Goal: Task Accomplishment & Management: Manage account settings

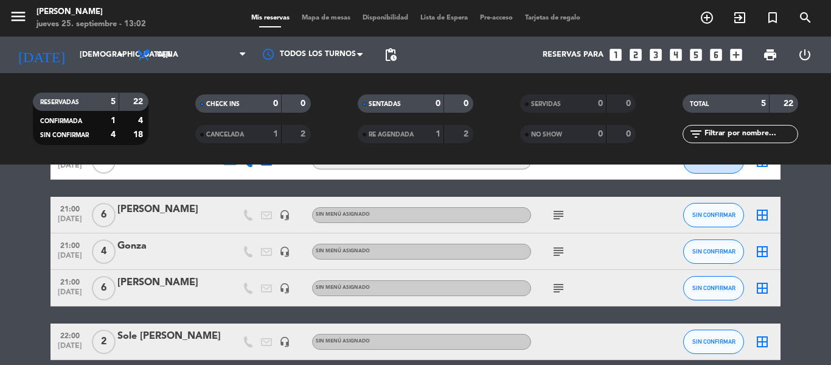
scroll to position [133, 0]
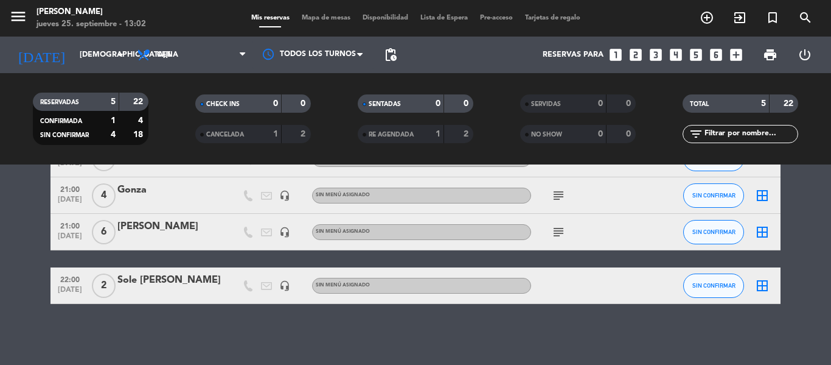
click at [559, 287] on div at bounding box center [586, 285] width 110 height 36
click at [102, 285] on span "2" at bounding box center [104, 285] width 24 height 24
click at [141, 284] on div "Sole [PERSON_NAME]" at bounding box center [168, 280] width 103 height 16
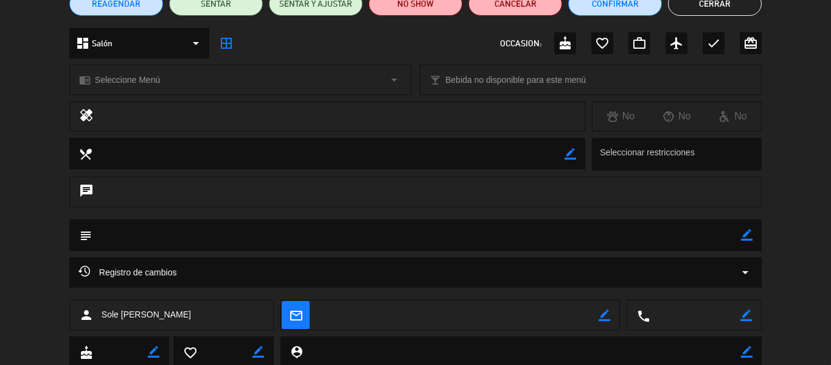
scroll to position [122, 0]
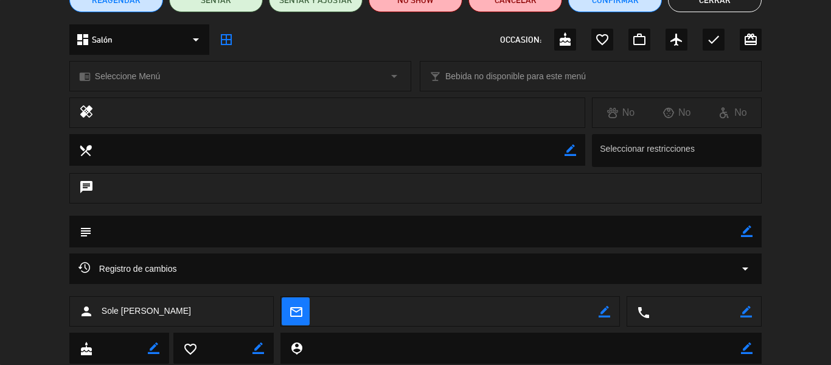
click at [159, 193] on div "chat" at bounding box center [415, 188] width 693 height 30
drag, startPoint x: 94, startPoint y: 184, endPoint x: 82, endPoint y: 187, distance: 12.1
click at [92, 184] on div "chat" at bounding box center [415, 188] width 693 height 30
click at [147, 234] on textarea at bounding box center [416, 230] width 649 height 31
drag, startPoint x: 152, startPoint y: 225, endPoint x: 122, endPoint y: 231, distance: 30.4
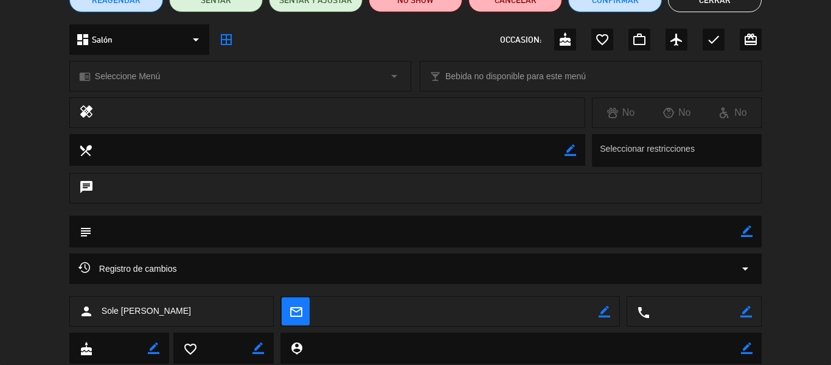
click at [135, 229] on textarea at bounding box center [416, 230] width 649 height 31
click at [85, 234] on icon "subject" at bounding box center [85, 231] width 13 height 13
click at [743, 232] on icon "border_color" at bounding box center [747, 231] width 12 height 12
click at [626, 239] on textarea at bounding box center [416, 230] width 649 height 31
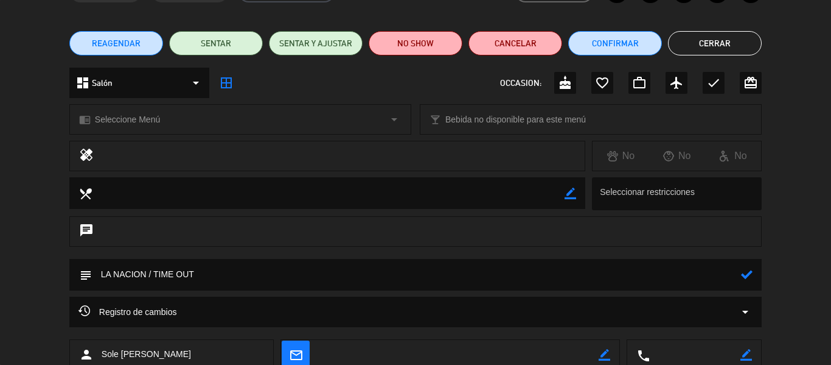
scroll to position [157, 0]
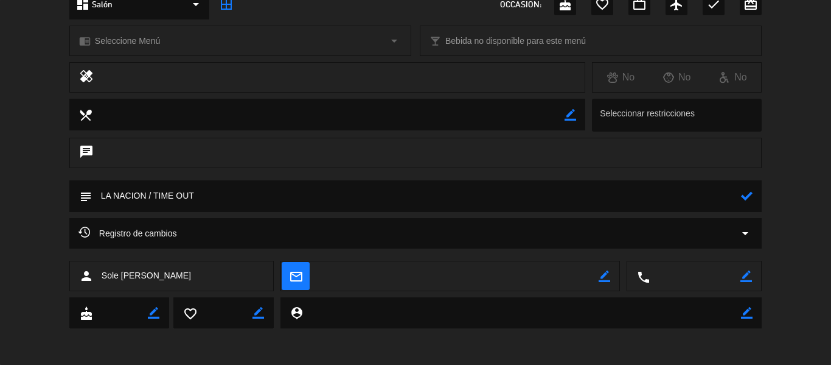
type textarea "LA NACION / TIME OUT"
click at [745, 196] on icon at bounding box center [747, 196] width 12 height 12
